Goal: Find specific page/section: Find specific page/section

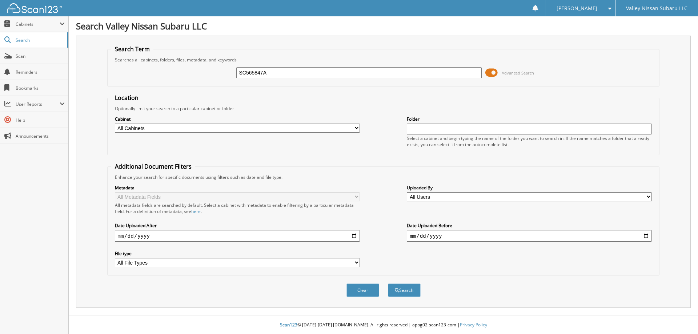
type input "SC565847A"
click at [388, 284] on button "Search" at bounding box center [404, 290] width 33 height 13
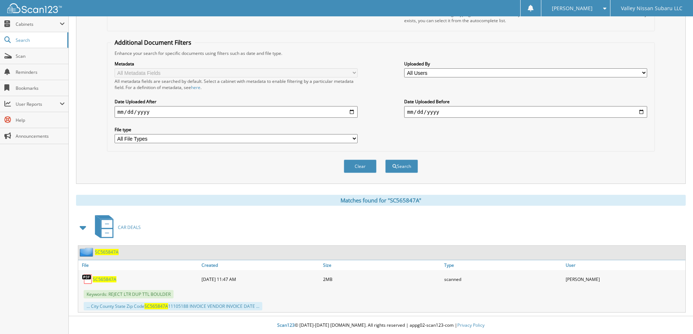
scroll to position [125, 0]
click at [107, 279] on span "SC565847A" at bounding box center [105, 279] width 24 height 6
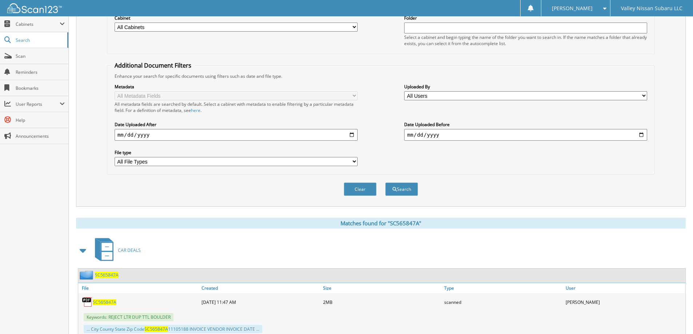
scroll to position [88, 0]
